Goal: Task Accomplishment & Management: Complete application form

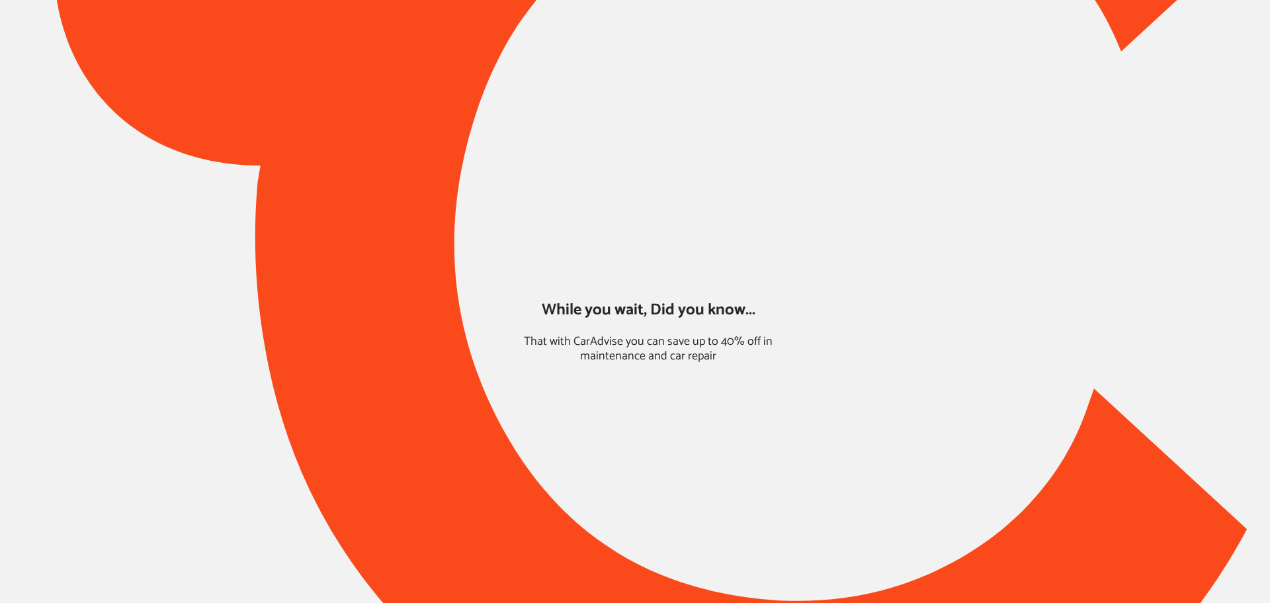
type input "*******"
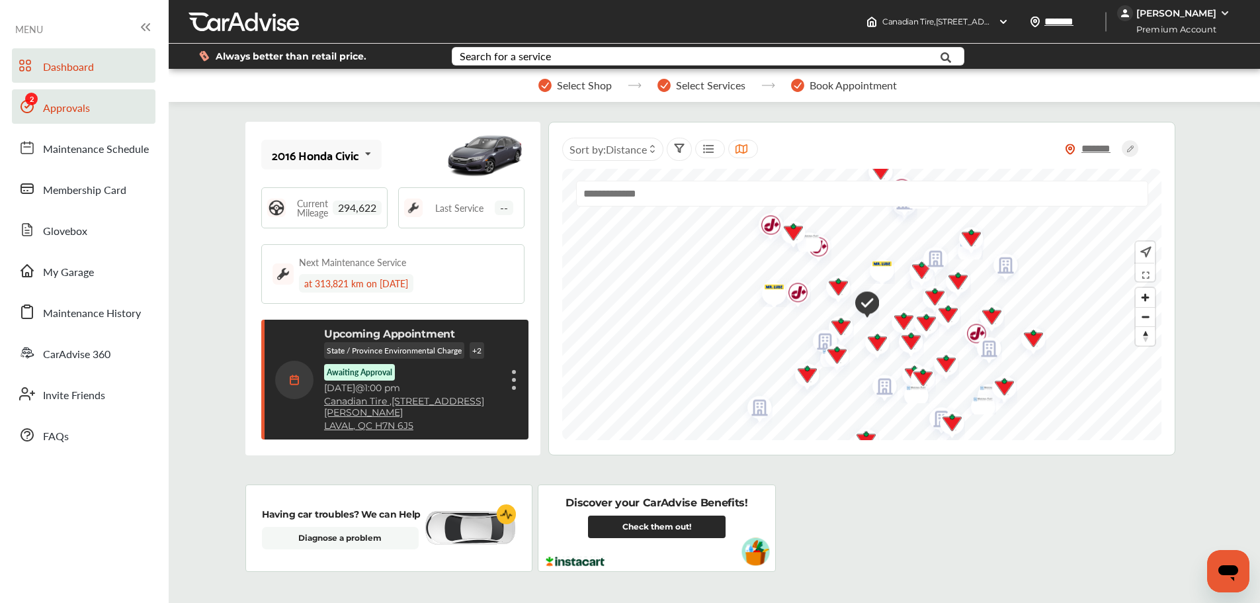
click at [47, 103] on span "Approvals" at bounding box center [66, 108] width 47 height 17
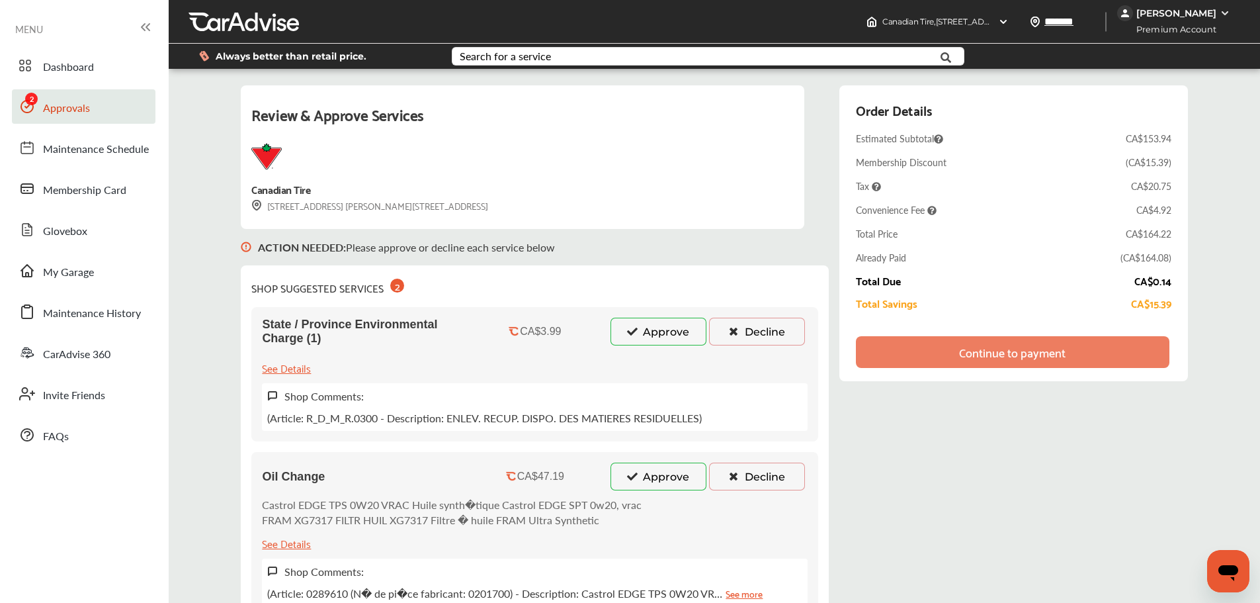
click at [626, 472] on icon at bounding box center [632, 475] width 13 height 9
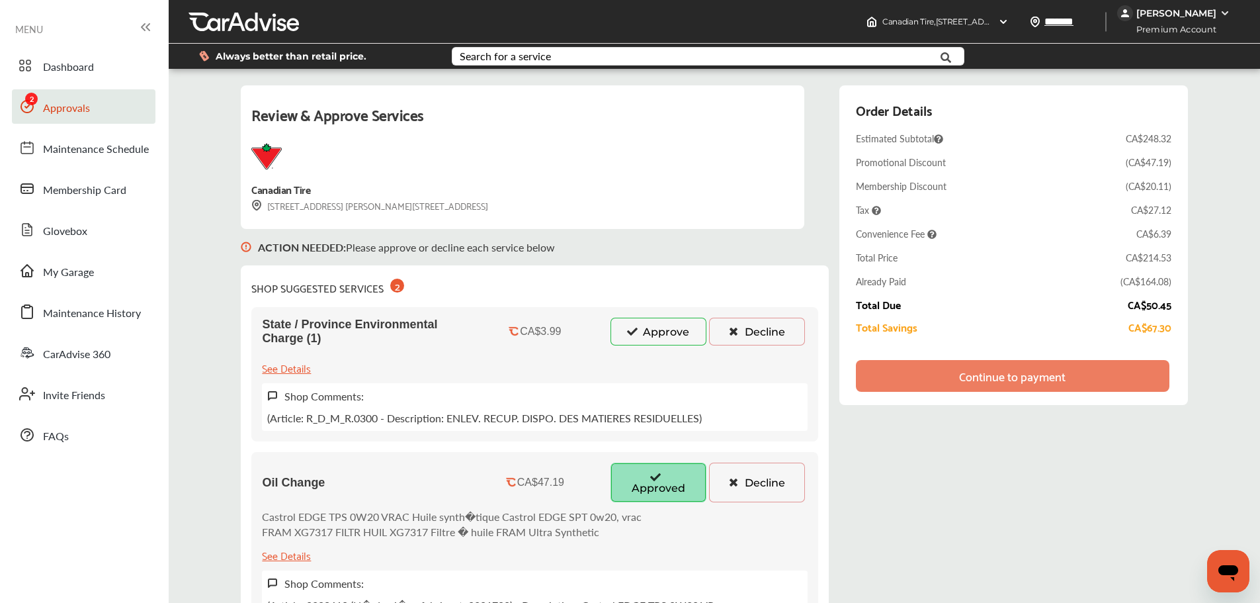
click at [648, 337] on button "Approve" at bounding box center [659, 332] width 96 height 28
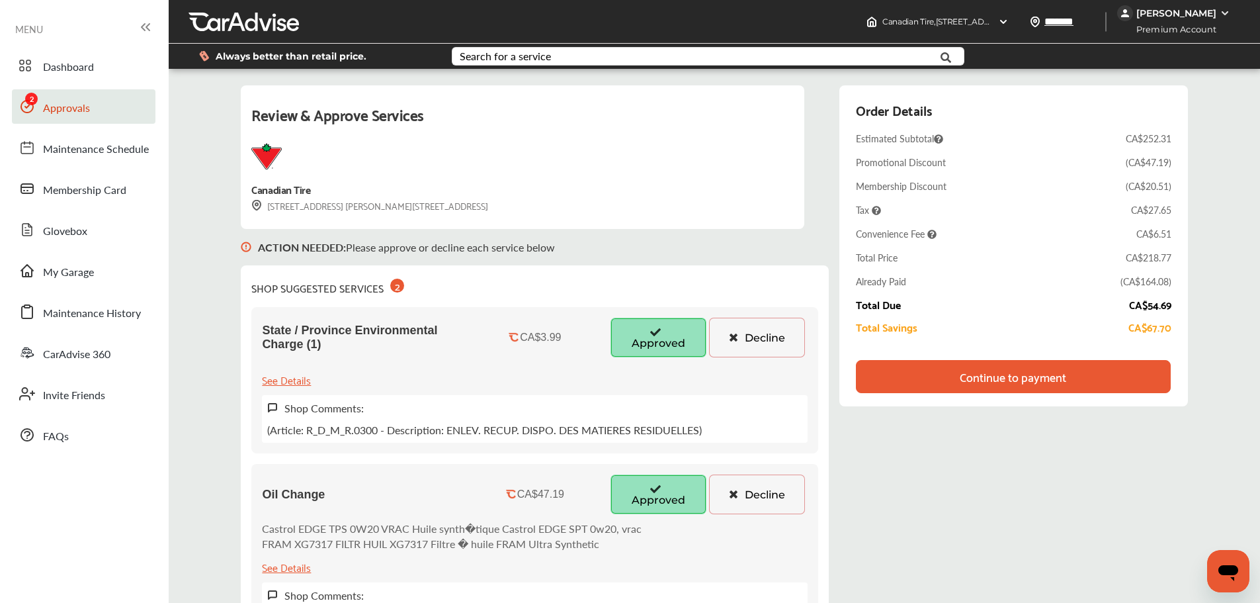
click at [922, 373] on div "Continue to payment" at bounding box center [1013, 376] width 314 height 33
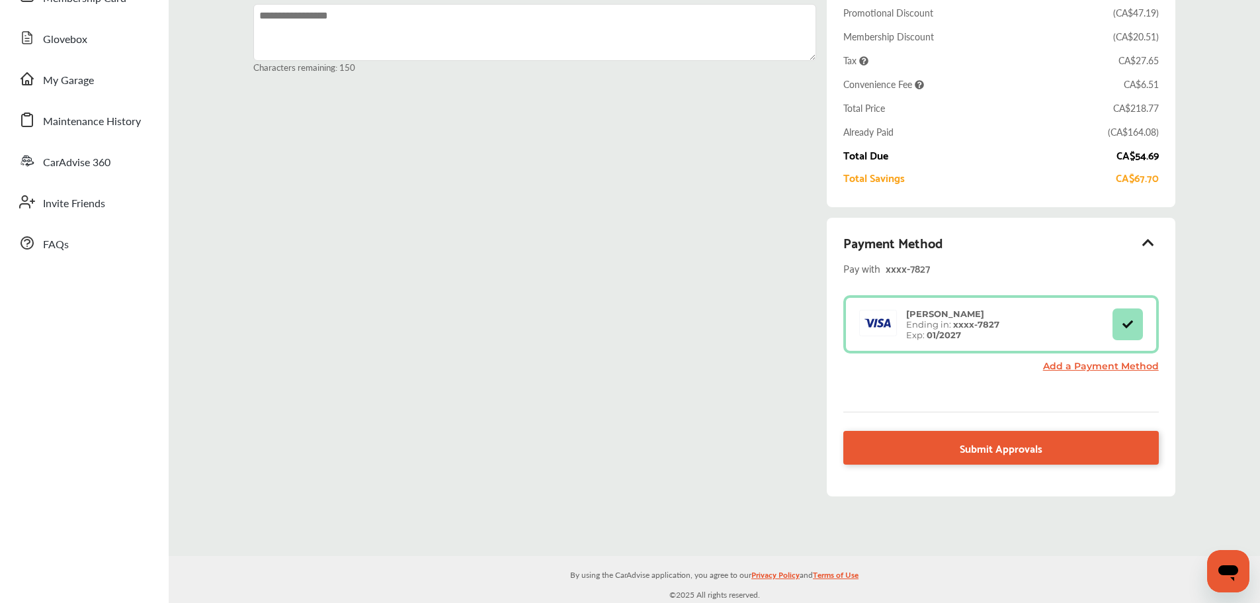
scroll to position [192, 0]
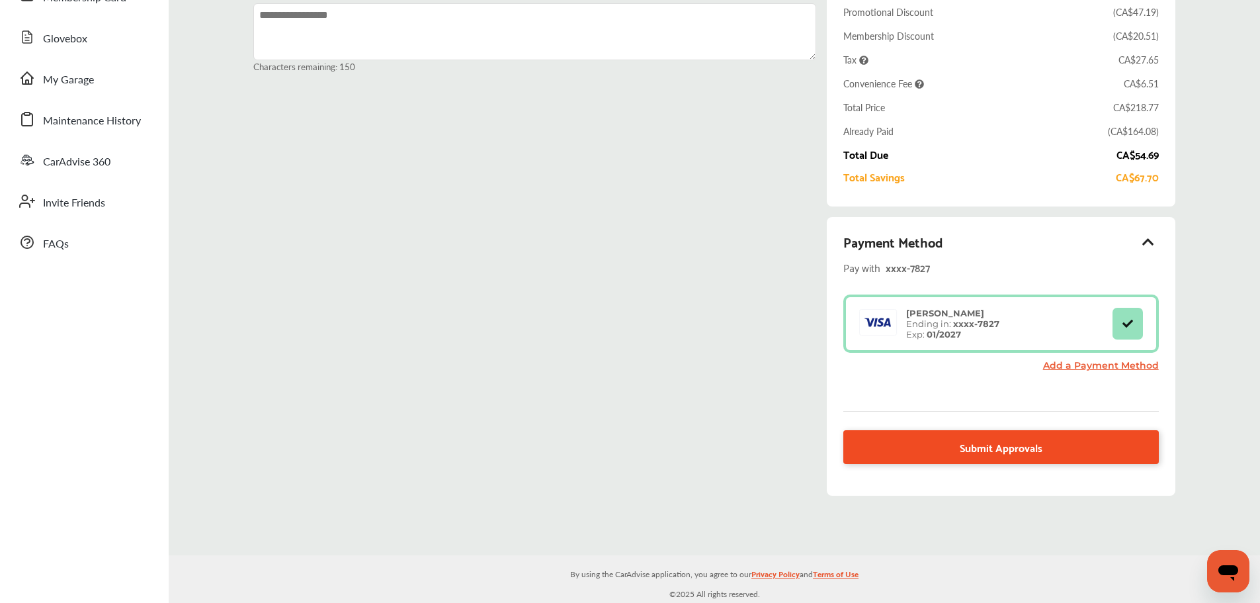
click at [1009, 441] on span "Submit Approvals" at bounding box center [1001, 447] width 83 height 18
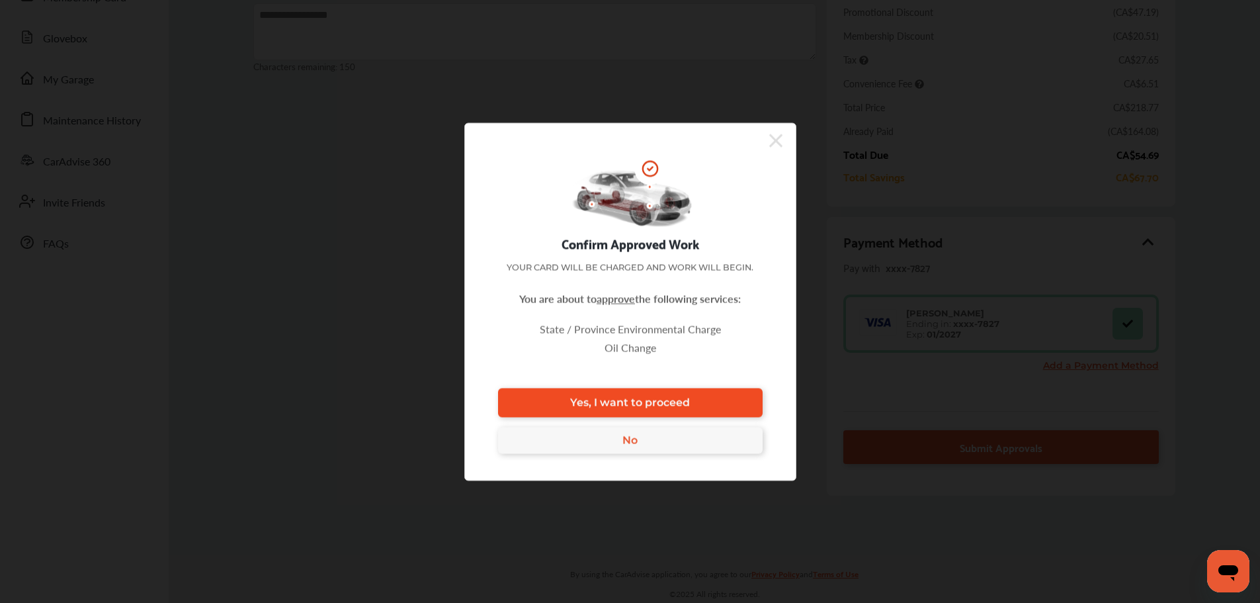
click at [609, 397] on span "Yes, I want to proceed" at bounding box center [630, 402] width 120 height 13
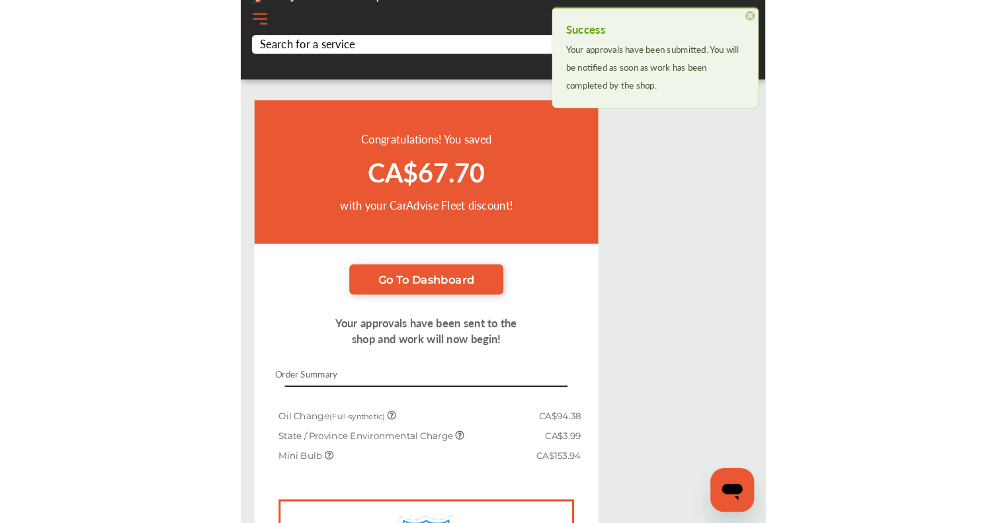
scroll to position [79, 0]
